Goal: Task Accomplishment & Management: Manage account settings

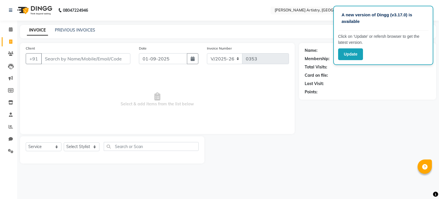
select select "8322"
select select "service"
click at [15, 29] on span at bounding box center [11, 29] width 10 height 7
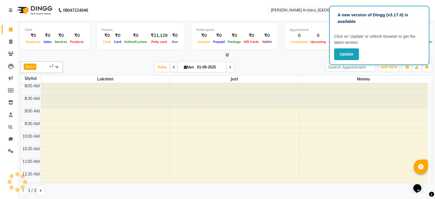
scroll to position [213, 0]
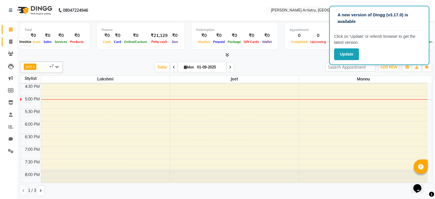
click at [9, 42] on icon at bounding box center [10, 41] width 3 height 4
select select "service"
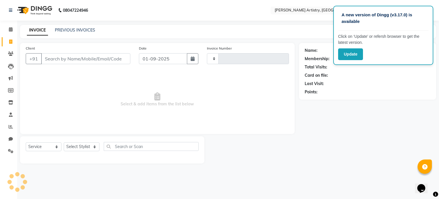
type input "0353"
select select "8322"
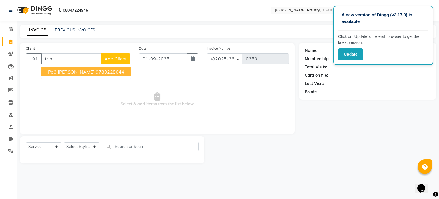
click at [96, 72] on ngb-highlight "9780228644" at bounding box center [110, 72] width 29 height 6
type input "9780228644"
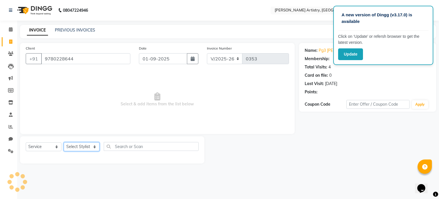
click at [84, 147] on select "Select Stylist [PERSON_NAME] [PERSON_NAME] [PERSON_NAME]" at bounding box center [82, 146] width 36 height 9
select select "84201"
click at [64, 142] on select "Select Stylist [PERSON_NAME] [PERSON_NAME] [PERSON_NAME]" at bounding box center [82, 146] width 36 height 9
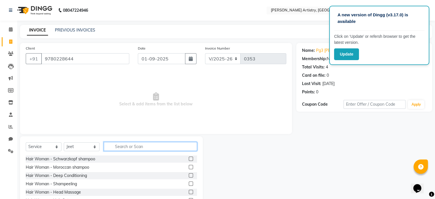
click at [124, 146] on input "text" at bounding box center [150, 146] width 93 height 9
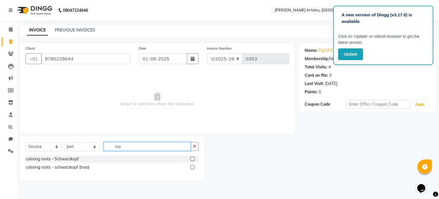
type input "roo"
click at [194, 160] on label at bounding box center [193, 158] width 4 height 4
click at [194, 160] on input "checkbox" at bounding box center [193, 159] width 4 height 4
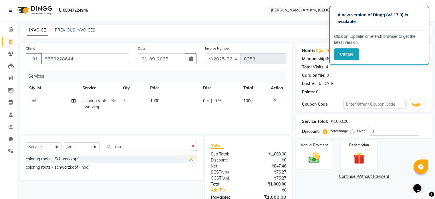
checkbox input "false"
click at [312, 161] on img at bounding box center [314, 158] width 19 height 14
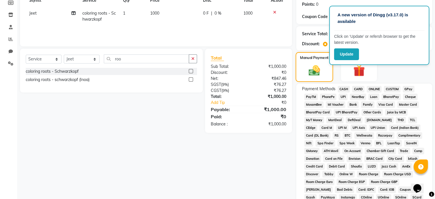
scroll to position [88, 0]
click at [343, 90] on span "CASH" at bounding box center [344, 89] width 12 height 7
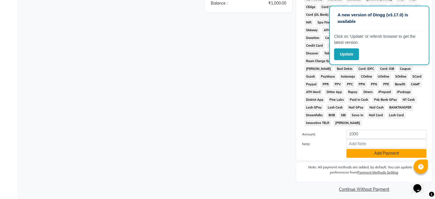
click at [373, 151] on button "Add Payment" at bounding box center [386, 153] width 80 height 9
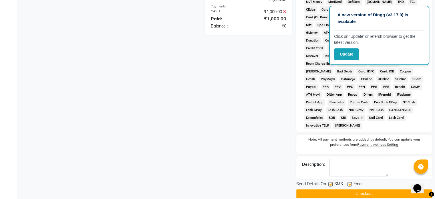
scroll to position [210, 0]
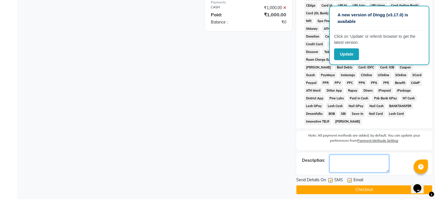
click at [358, 154] on textarea at bounding box center [360, 163] width 60 height 18
type textarea "job card 381"
click at [336, 185] on button "Checkout" at bounding box center [364, 189] width 136 height 9
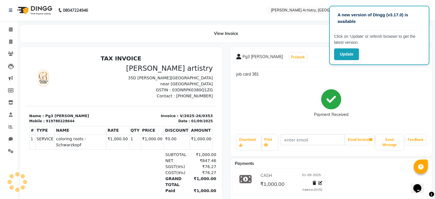
scroll to position [20, 0]
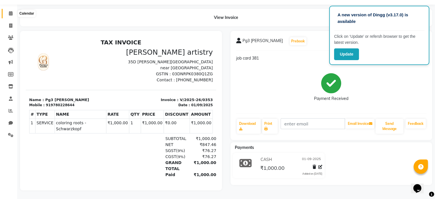
click at [12, 12] on span at bounding box center [11, 13] width 10 height 7
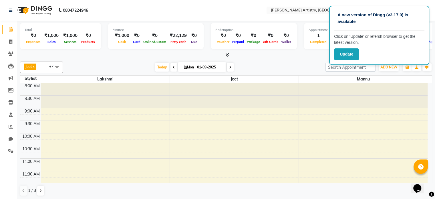
click at [298, 64] on div "[DATE] [DATE]" at bounding box center [194, 67] width 257 height 9
drag, startPoint x: 298, startPoint y: 64, endPoint x: 308, endPoint y: 54, distance: 14.2
click at [308, 54] on div "Total ₹0 Expenses ₹1,000 Sales ₹1,000 Services ₹0 Products Finance ₹1,000 Cash …" at bounding box center [226, 110] width 418 height 179
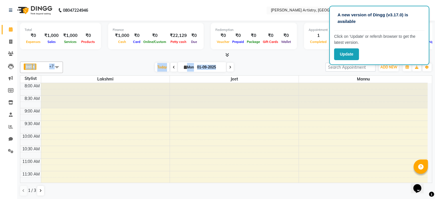
click at [308, 54] on div at bounding box center [226, 55] width 412 height 6
click at [350, 54] on button "Update" at bounding box center [346, 54] width 25 height 12
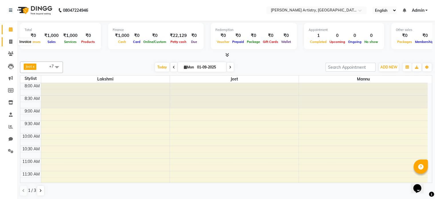
click at [13, 43] on span at bounding box center [11, 42] width 10 height 7
select select "8322"
select select "service"
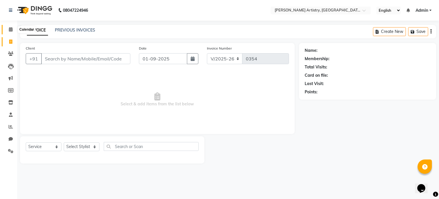
click at [7, 32] on span at bounding box center [11, 29] width 10 height 7
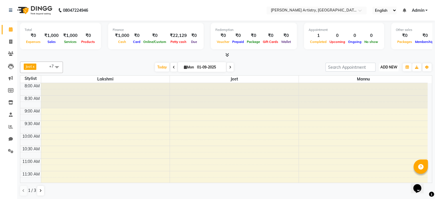
click at [384, 66] on span "ADD NEW" at bounding box center [389, 67] width 17 height 4
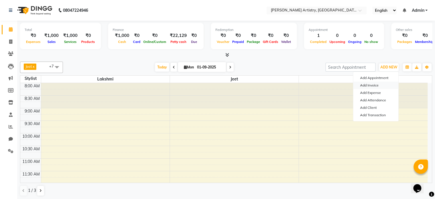
click at [374, 83] on link "Add Invoice" at bounding box center [375, 85] width 45 height 7
select select "8322"
select select "service"
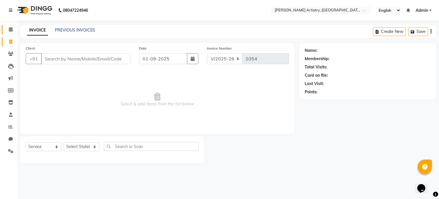
click at [13, 33] on link "Calendar" at bounding box center [9, 29] width 14 height 9
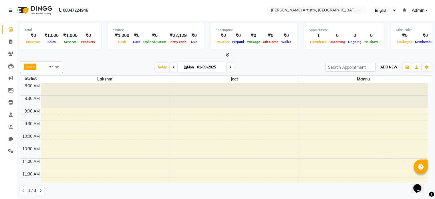
click at [391, 67] on span "ADD NEW" at bounding box center [389, 67] width 17 height 4
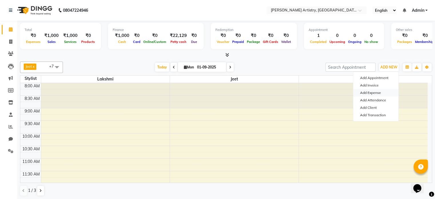
click at [380, 94] on link "Add Expense" at bounding box center [375, 92] width 45 height 7
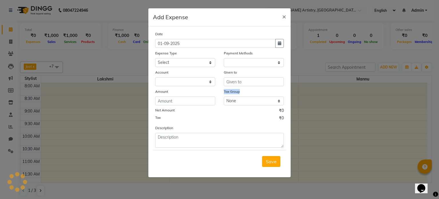
click at [380, 94] on ngb-modal-window "Add Expense × Date 01-09-2025 Expense Type Select Advance Salary Bank charges C…" at bounding box center [219, 99] width 439 height 199
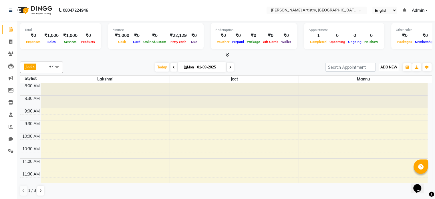
click at [386, 63] on button "ADD NEW Toggle Dropdown" at bounding box center [389, 67] width 20 height 8
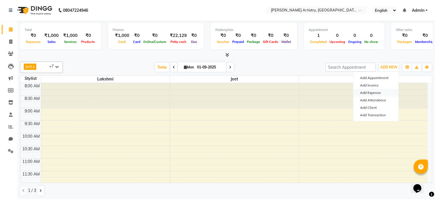
click at [369, 91] on link "Add Expense" at bounding box center [375, 92] width 45 height 7
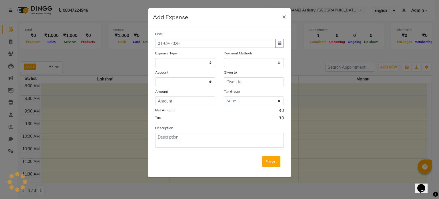
select select "1"
select select "7445"
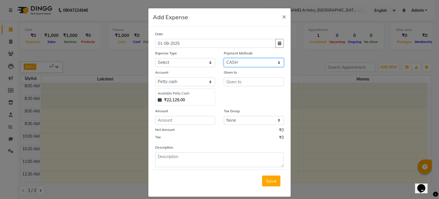
drag, startPoint x: 227, startPoint y: 62, endPoint x: 236, endPoint y: 94, distance: 34.2
click at [236, 94] on div "Date 01-09-2025 Expense Type Select Advance Salary Bank charges Car maintenance…" at bounding box center [219, 99] width 129 height 136
select select "3"
click at [224, 59] on select "Select CASH CARD ONLINE CUSTOM GPay PayTM PhonePe UPI NearBuy Points Wallet Loa…" at bounding box center [254, 62] width 60 height 9
select select "7446"
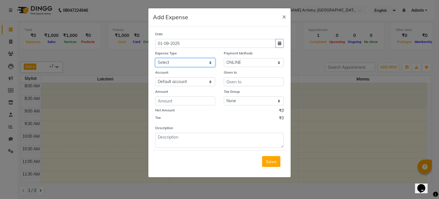
click at [206, 66] on select "Select Advance Salary Bank charges Car maintenance Cash transfer to bank Cash t…" at bounding box center [185, 62] width 60 height 9
select select "16"
click at [155, 59] on select "Select Advance Salary Bank charges Car maintenance Cash transfer to bank Cash t…" at bounding box center [185, 62] width 60 height 9
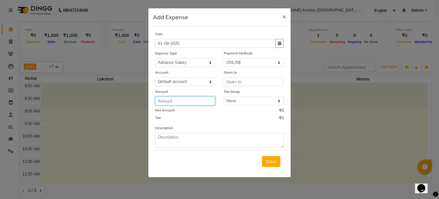
click at [187, 102] on input "number" at bounding box center [185, 100] width 60 height 9
type input "8500"
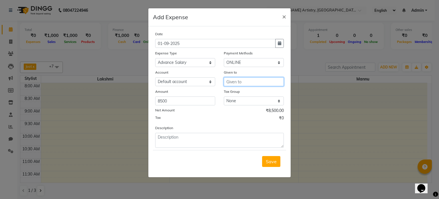
click at [247, 84] on input "text" at bounding box center [254, 81] width 60 height 9
click at [249, 92] on button "Sahil" at bounding box center [246, 94] width 45 height 9
type input "Sahil"
click at [282, 46] on button "button" at bounding box center [280, 43] width 9 height 9
select select "9"
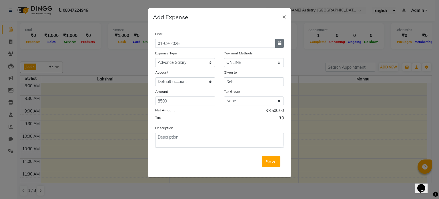
select select "2025"
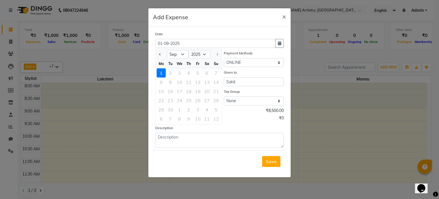
click at [163, 56] on div at bounding box center [161, 54] width 11 height 9
click at [159, 53] on button "Previous month" at bounding box center [160, 54] width 5 height 9
select select "8"
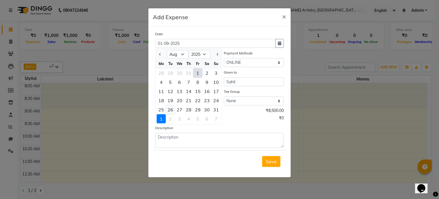
click at [170, 107] on div "26" at bounding box center [170, 109] width 9 height 9
type input "26-08-2025"
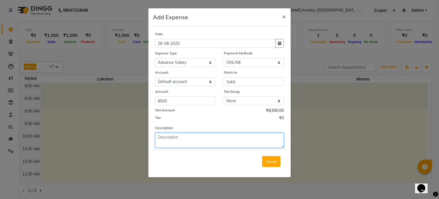
click at [242, 142] on textarea at bounding box center [219, 140] width 129 height 15
type textarea "Sahil total august month advance 10000"
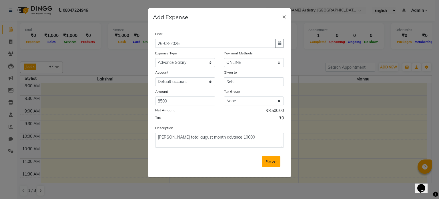
click at [272, 161] on span "Save" at bounding box center [271, 162] width 11 height 6
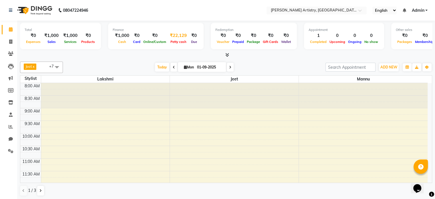
click at [173, 43] on span "Petty cash" at bounding box center [178, 42] width 19 height 4
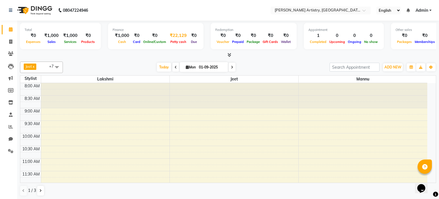
select select "7445"
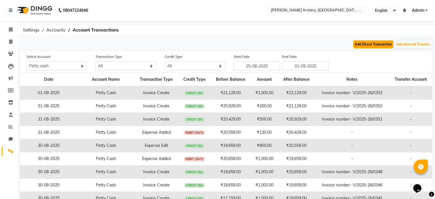
click at [378, 43] on button "Add Direct Transaction" at bounding box center [373, 44] width 40 height 8
select select "direct"
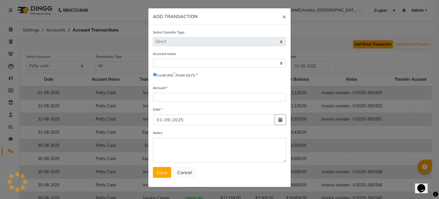
select select "7445"
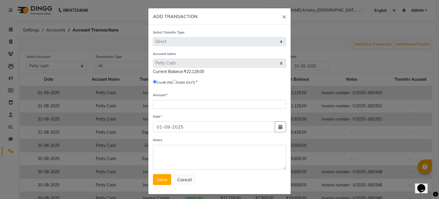
click at [177, 81] on input "radio" at bounding box center [175, 82] width 4 height 4
radio input "true"
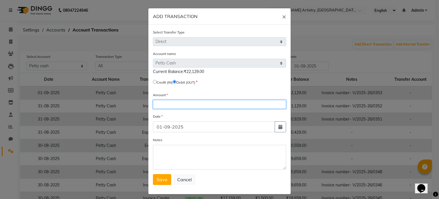
click at [183, 107] on input "number" at bounding box center [219, 104] width 133 height 9
type input "16000"
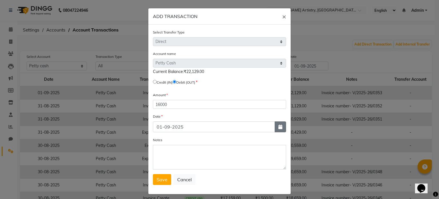
click at [279, 128] on icon "button" at bounding box center [281, 126] width 4 height 5
select select "9"
select select "2025"
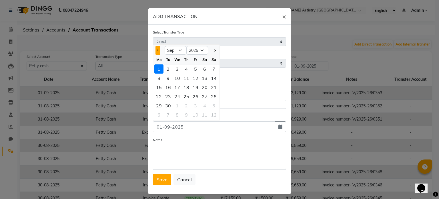
click at [157, 51] on span "Previous month" at bounding box center [158, 50] width 2 height 2
select select "8"
click at [214, 108] on div "31" at bounding box center [213, 105] width 9 height 9
type input "31-08-2025"
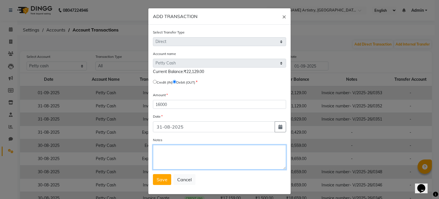
click at [187, 162] on textarea "Notes" at bounding box center [219, 157] width 133 height 25
type textarea "Deposite"
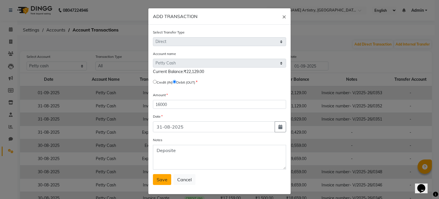
click at [157, 182] on span "Save" at bounding box center [162, 180] width 11 height 6
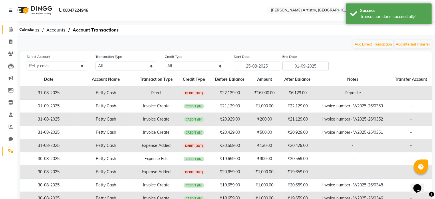
click at [12, 32] on span at bounding box center [11, 29] width 10 height 7
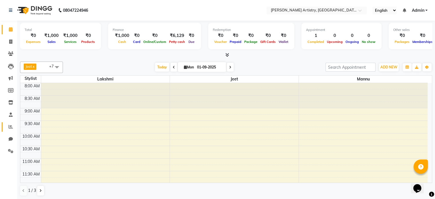
click at [11, 122] on link "Reports" at bounding box center [9, 126] width 14 height 9
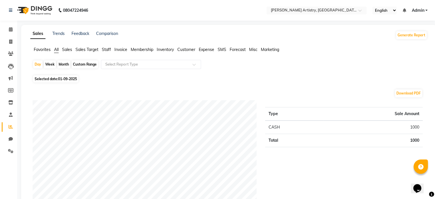
click at [208, 48] on span "Expense" at bounding box center [206, 49] width 15 height 5
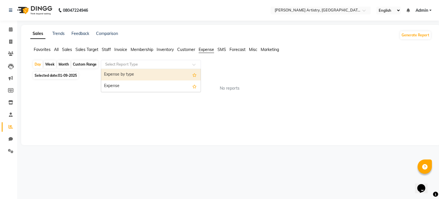
click at [188, 62] on div at bounding box center [151, 65] width 100 height 6
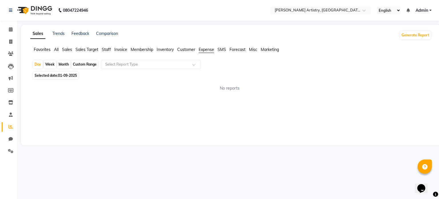
click at [96, 61] on div "Custom Range" at bounding box center [85, 64] width 27 height 8
select select "9"
select select "2025"
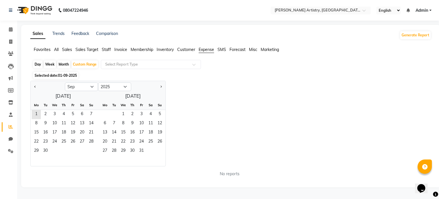
click at [32, 87] on div at bounding box center [48, 86] width 34 height 9
click at [33, 87] on button "Previous month" at bounding box center [35, 86] width 5 height 9
select select "8"
click at [55, 131] on span "13" at bounding box center [54, 132] width 9 height 9
click at [95, 150] on span "31" at bounding box center [91, 150] width 9 height 9
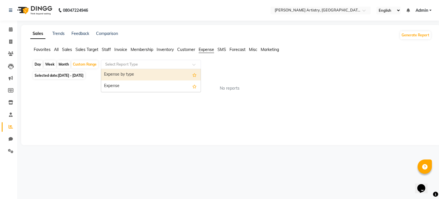
click at [166, 64] on input "text" at bounding box center [145, 65] width 82 height 6
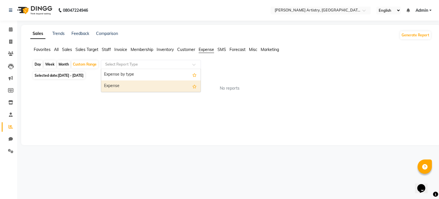
click at [151, 87] on div "Expense" at bounding box center [151, 85] width 100 height 11
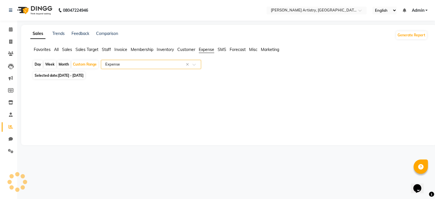
select select "full_report"
select select "pdf"
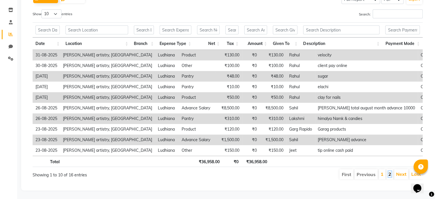
click at [389, 171] on link "2" at bounding box center [390, 174] width 3 height 6
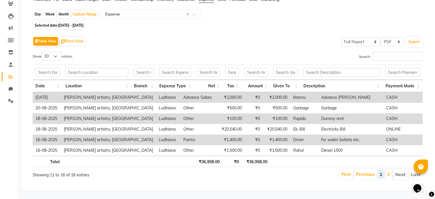
click at [383, 172] on link "1" at bounding box center [381, 174] width 3 height 6
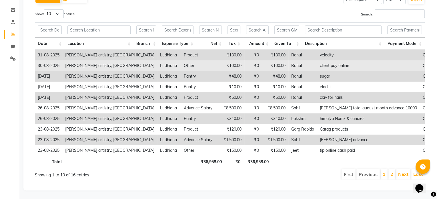
scroll to position [0, 0]
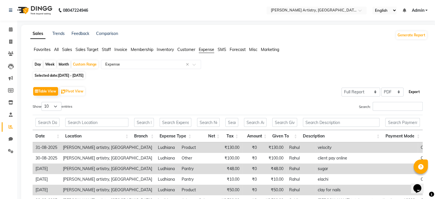
click at [415, 92] on button "Export" at bounding box center [415, 92] width 16 height 10
select select "monospace"
select select "10px"
select select "template_1"
select select "A4"
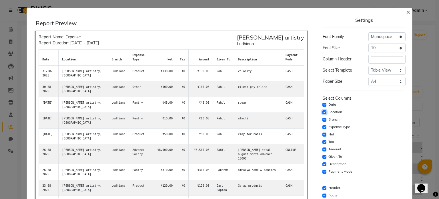
click at [323, 112] on input "checkbox" at bounding box center [325, 112] width 4 height 4
checkbox input "false"
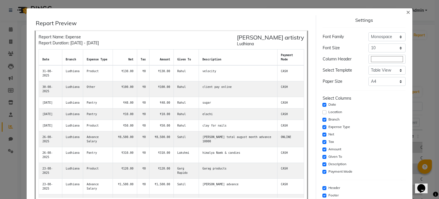
click at [323, 121] on div "Branch" at bounding box center [364, 119] width 83 height 7
click at [323, 120] on input "checkbox" at bounding box center [325, 120] width 4 height 4
checkbox input "false"
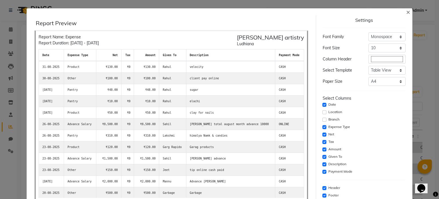
click at [323, 139] on div "Tax" at bounding box center [364, 141] width 83 height 7
click at [323, 141] on input "checkbox" at bounding box center [325, 142] width 4 height 4
checkbox input "false"
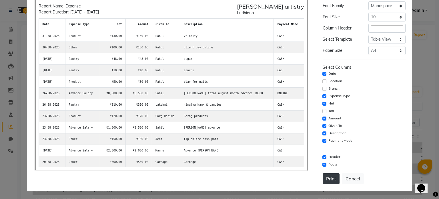
click at [325, 181] on button "Print" at bounding box center [331, 178] width 17 height 11
click at [347, 183] on button "Cancel" at bounding box center [353, 178] width 22 height 11
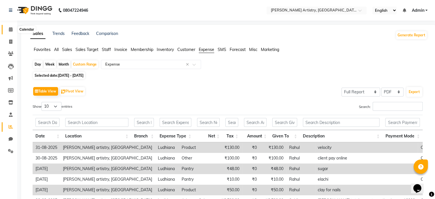
click at [14, 32] on span at bounding box center [11, 29] width 10 height 7
